Goal: Information Seeking & Learning: Learn about a topic

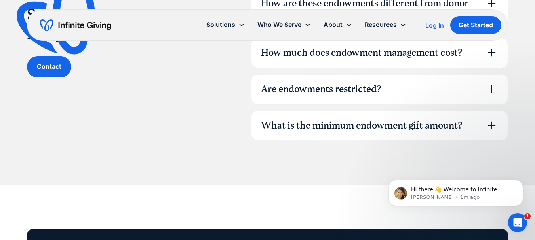
scroll to position [2296, 0]
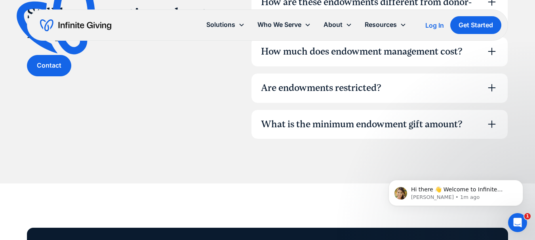
click at [492, 87] on icon at bounding box center [492, 88] width 8 height 8
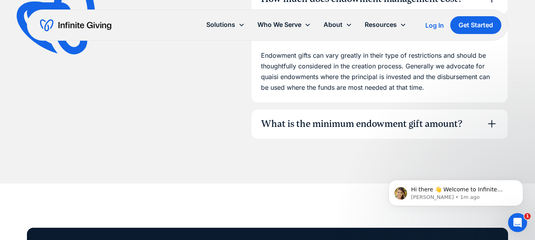
scroll to position [2375, 0]
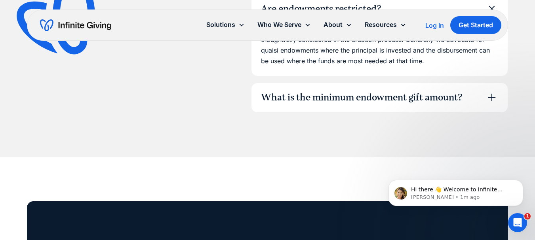
click at [489, 97] on icon at bounding box center [491, 97] width 13 height 13
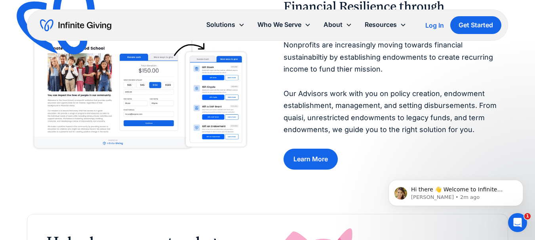
scroll to position [396, 0]
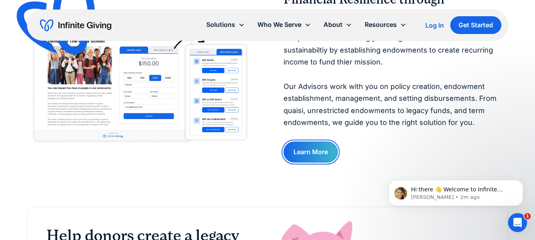
click at [308, 148] on link "Learn More" at bounding box center [310, 152] width 54 height 21
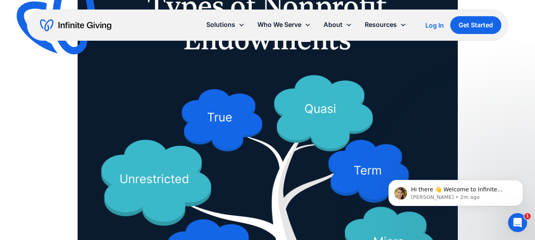
scroll to position [950, 0]
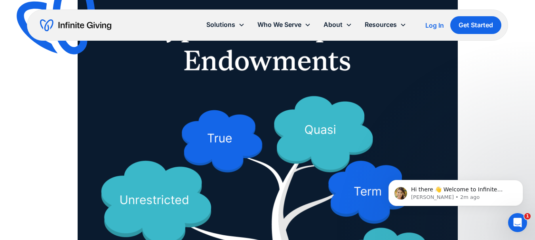
click at [315, 132] on img at bounding box center [268, 196] width 380 height 422
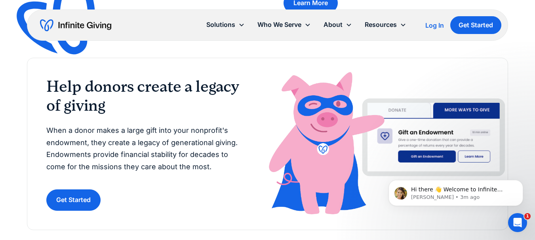
scroll to position [594, 0]
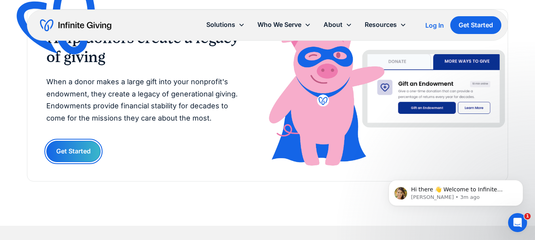
click at [84, 145] on link "Get Started" at bounding box center [73, 151] width 54 height 21
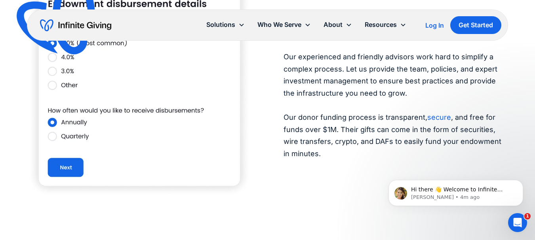
scroll to position [1425, 0]
